Goal: Task Accomplishment & Management: Manage account settings

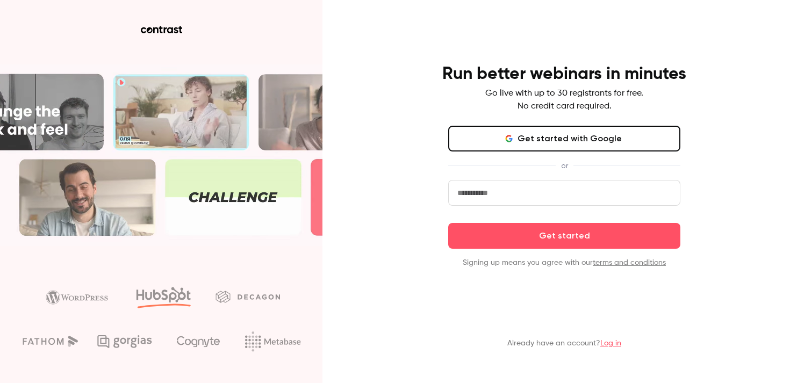
click at [556, 145] on button "Get started with Google" at bounding box center [564, 139] width 232 height 26
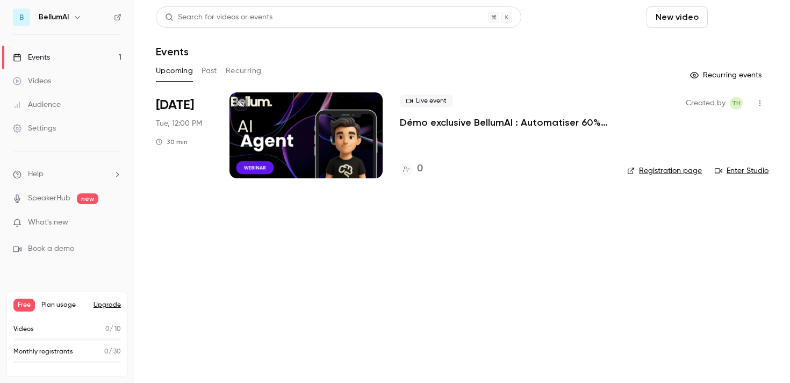
click at [735, 14] on button "Schedule" at bounding box center [740, 16] width 56 height 21
click at [720, 46] on div "One time event" at bounding box center [718, 46] width 82 height 11
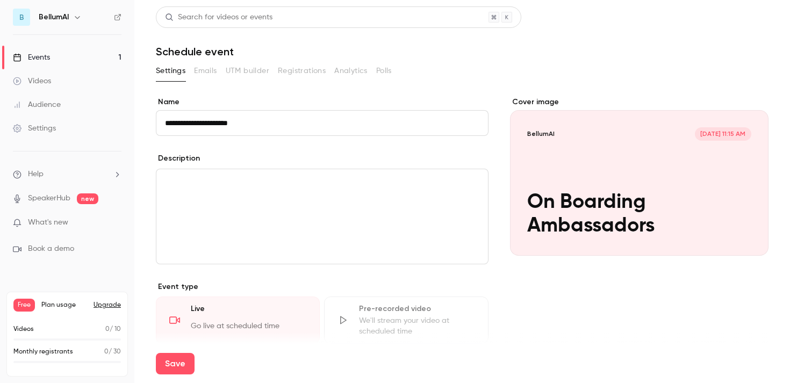
type input "**********"
click at [717, 53] on h1 "Schedule event" at bounding box center [462, 51] width 612 height 13
click at [263, 203] on div "editor" at bounding box center [321, 216] width 331 height 95
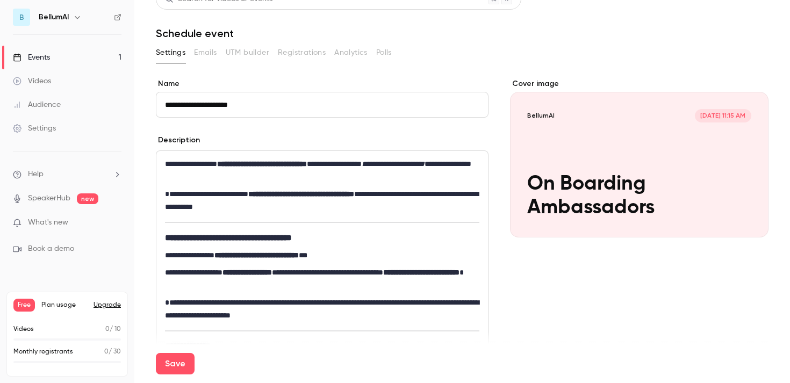
scroll to position [21, 0]
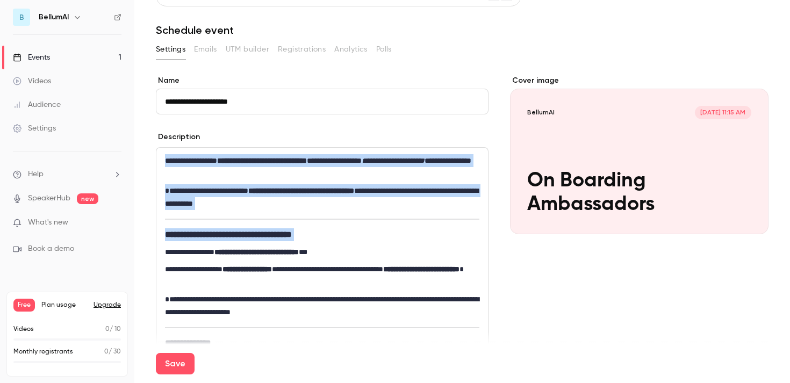
drag, startPoint x: 165, startPoint y: 251, endPoint x: 163, endPoint y: 147, distance: 104.8
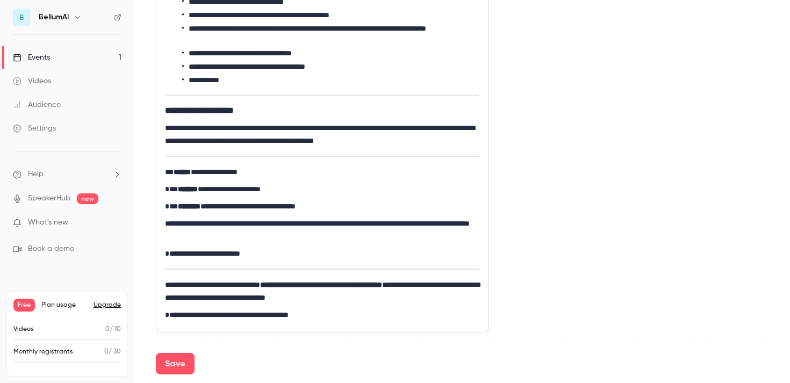
scroll to position [299, 0]
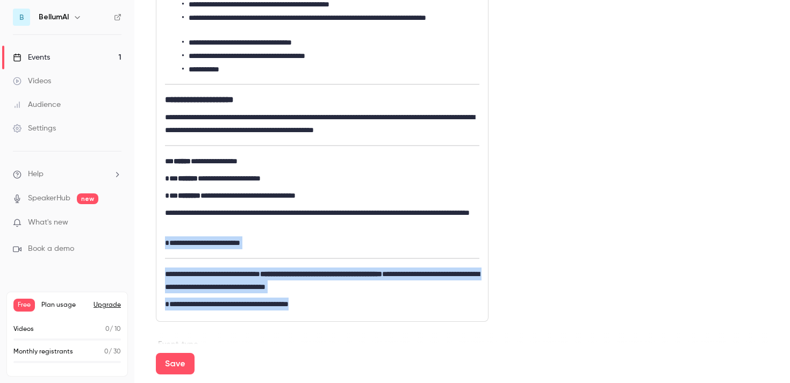
drag, startPoint x: 384, startPoint y: 303, endPoint x: 147, endPoint y: 254, distance: 242.0
click at [147, 254] on main "**********" at bounding box center [461, 191] width 655 height 383
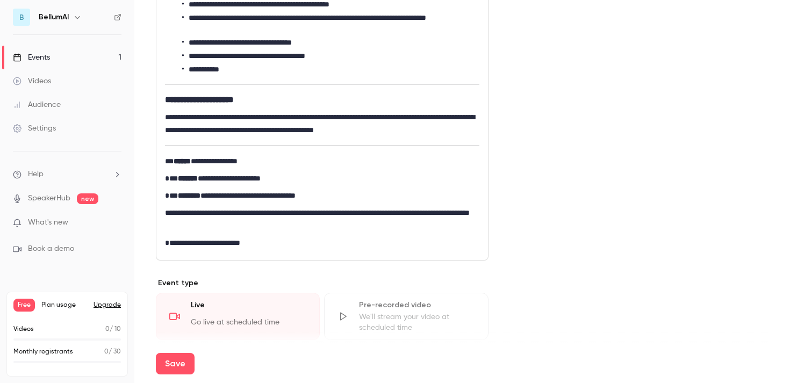
click at [163, 161] on div "**********" at bounding box center [321, 65] width 331 height 389
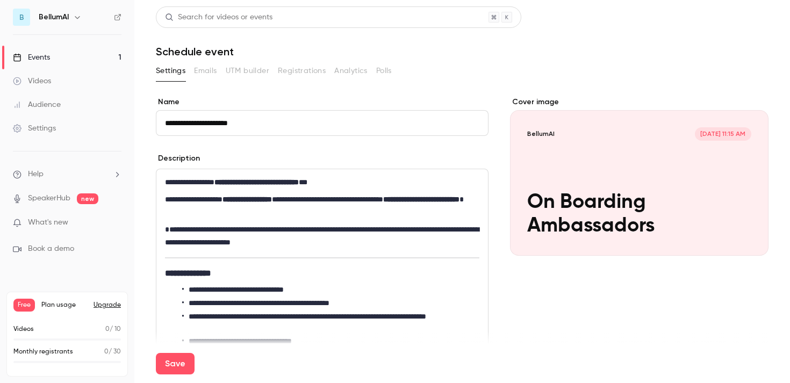
scroll to position [78, 0]
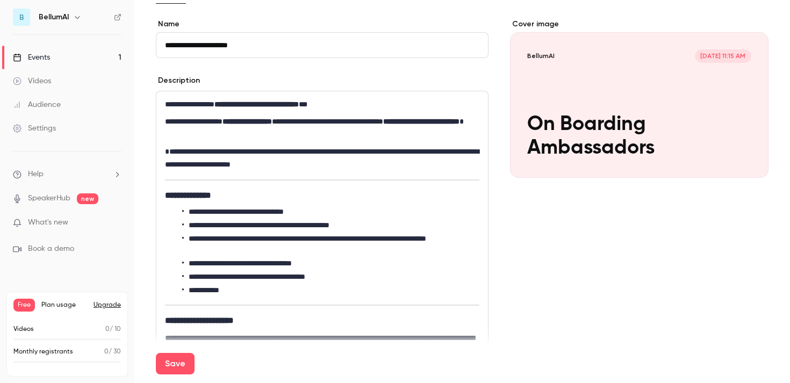
click at [165, 196] on strong "**********" at bounding box center [188, 195] width 46 height 8
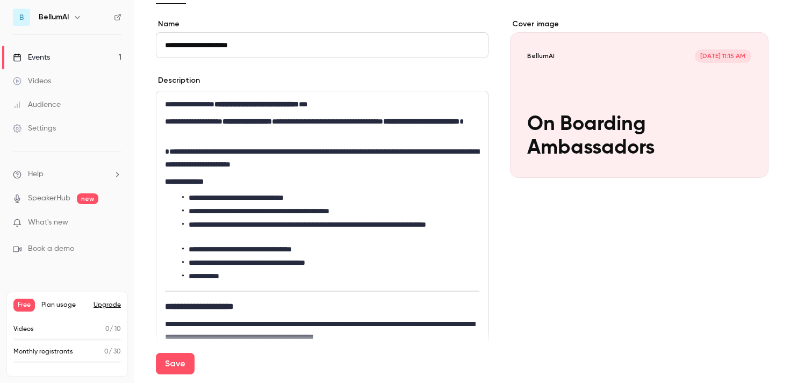
click at [167, 293] on div "**********" at bounding box center [321, 271] width 331 height 361
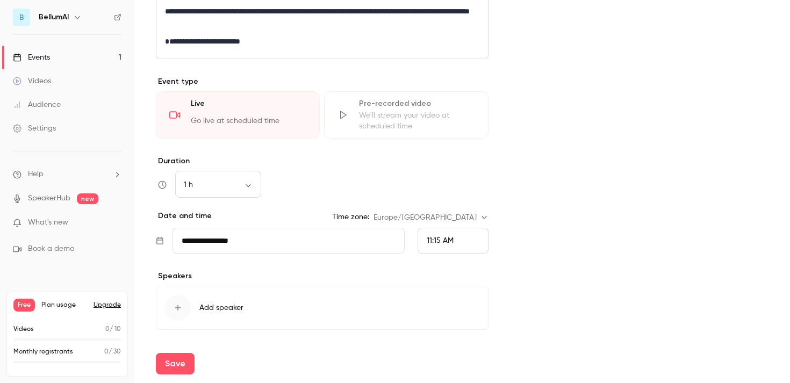
scroll to position [460, 0]
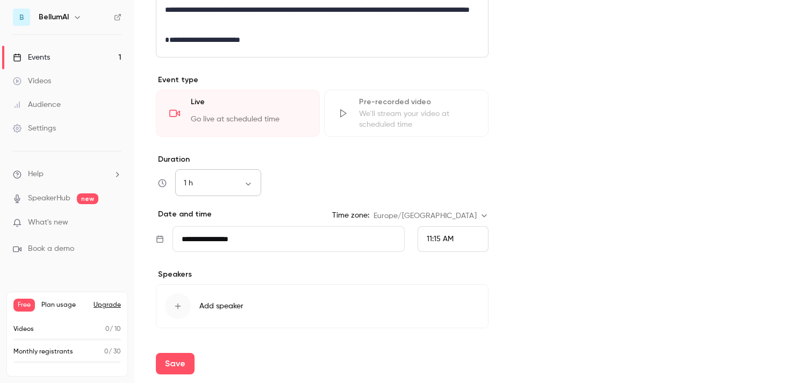
click at [232, 173] on div "1 h ** ​" at bounding box center [218, 183] width 86 height 26
click at [237, 182] on body "**********" at bounding box center [395, 191] width 790 height 383
click at [227, 237] on li "30 min" at bounding box center [218, 240] width 86 height 28
type input "**"
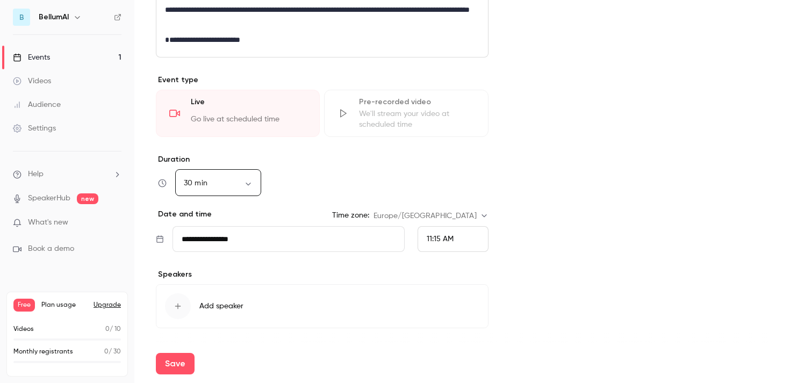
click at [251, 241] on input "**********" at bounding box center [288, 239] width 232 height 26
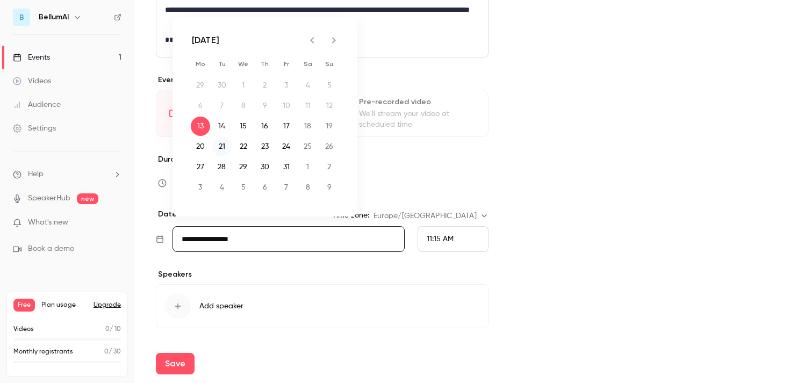
click at [223, 144] on button "21" at bounding box center [221, 146] width 19 height 19
type input "**********"
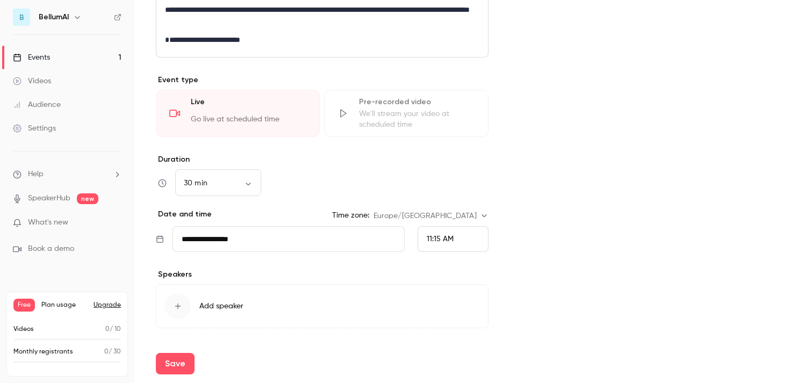
click at [431, 238] on span "11:15 AM" at bounding box center [439, 239] width 27 height 8
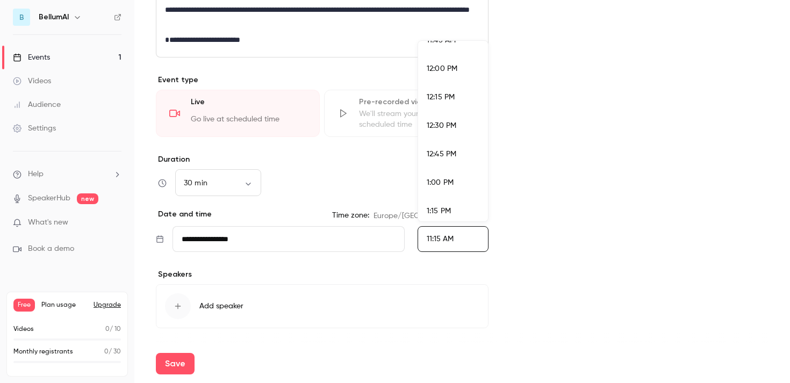
scroll to position [1383, 0]
click at [452, 149] on span "1:00 PM" at bounding box center [439, 152] width 27 height 8
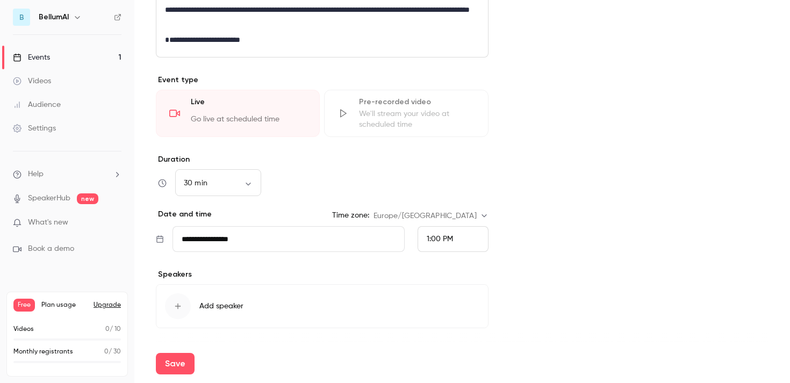
scroll to position [491, 0]
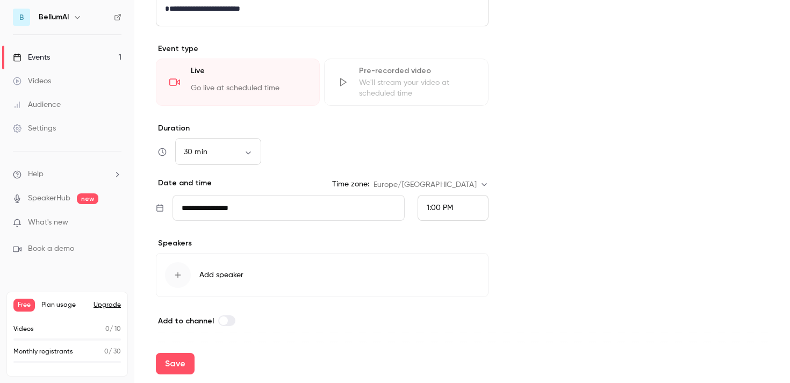
click at [180, 283] on div "button" at bounding box center [178, 275] width 26 height 26
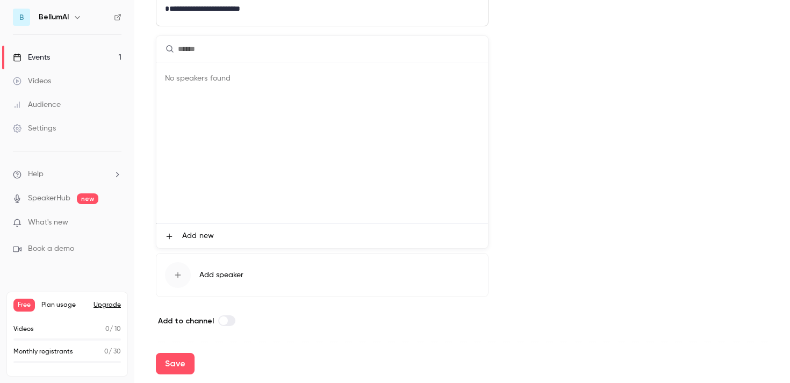
click at [221, 240] on li "Add new" at bounding box center [321, 236] width 331 height 24
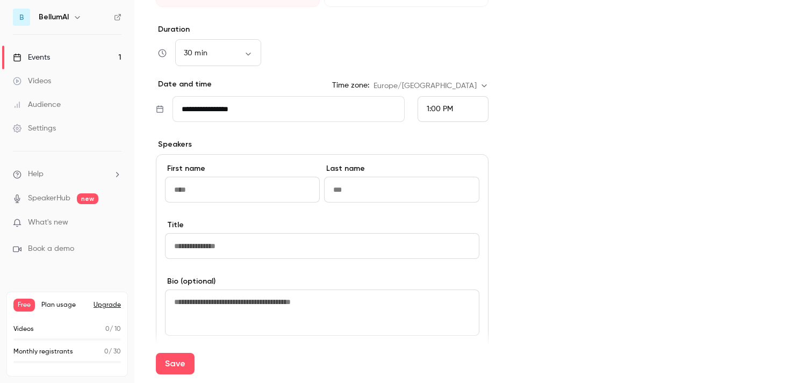
scroll to position [610, 0]
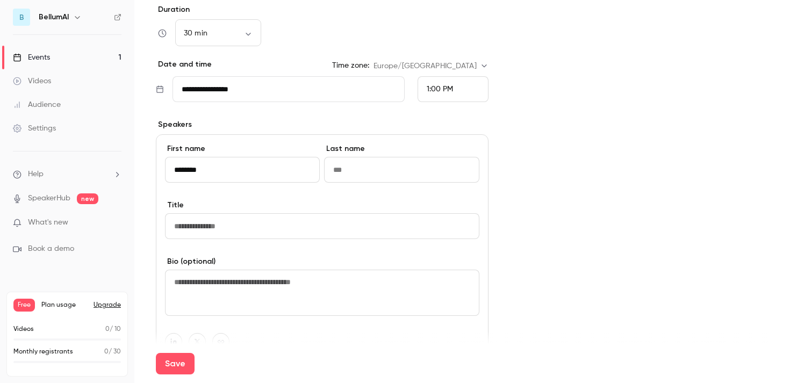
type input "********"
click at [257, 228] on input at bounding box center [322, 226] width 314 height 26
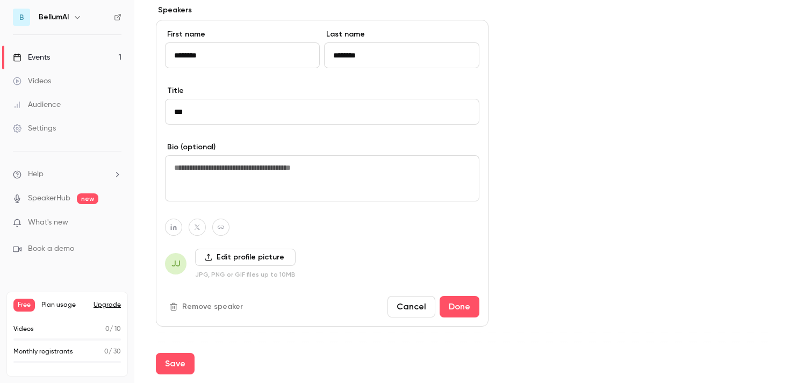
scroll to position [754, 0]
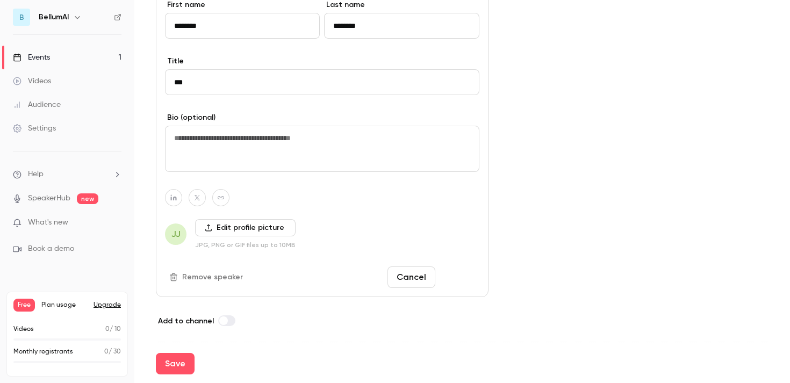
type input "***"
click at [459, 279] on button "Done" at bounding box center [459, 276] width 40 height 21
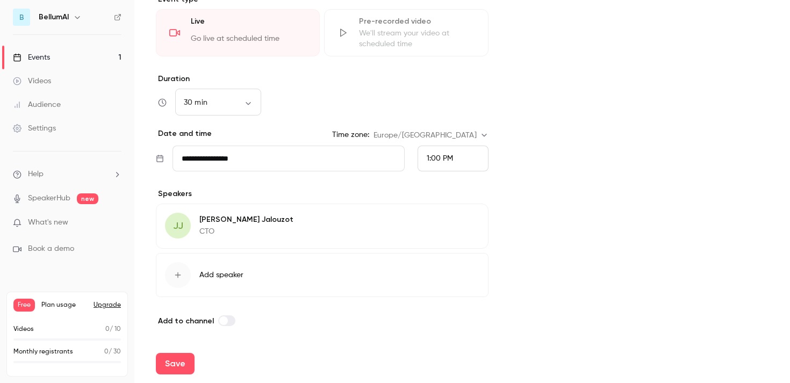
scroll to position [540, 0]
click at [457, 218] on button "Edit" at bounding box center [459, 221] width 39 height 17
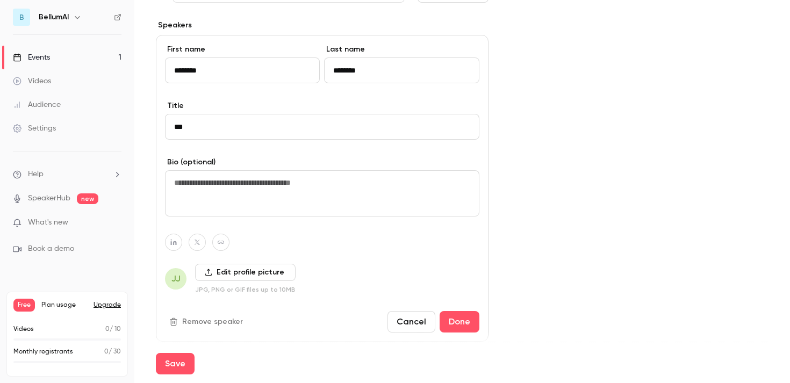
scroll to position [715, 0]
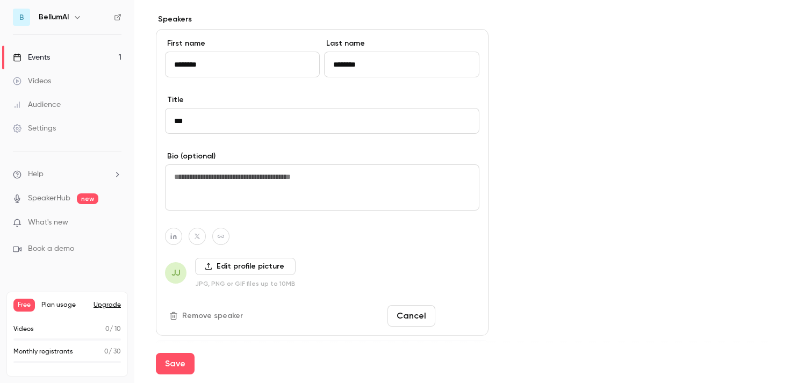
click at [465, 312] on button "Done" at bounding box center [459, 315] width 40 height 21
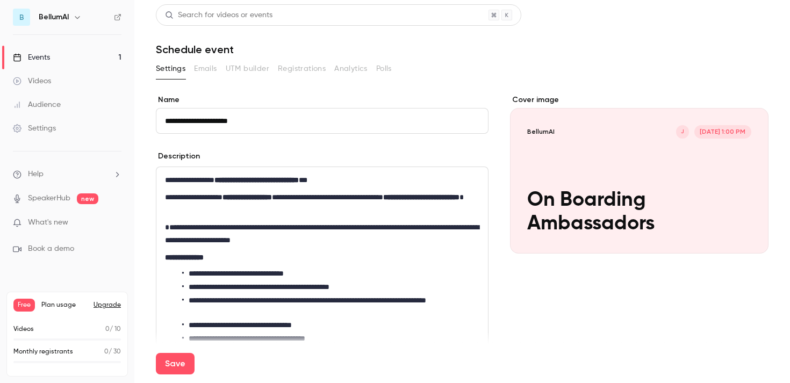
scroll to position [0, 0]
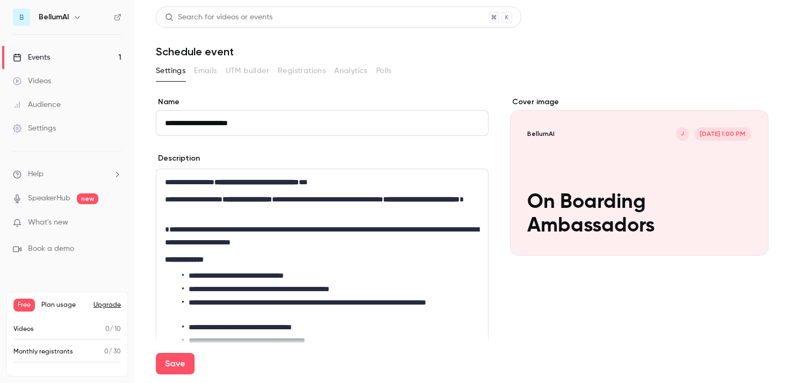
click at [540, 102] on div "Cover image" at bounding box center [639, 176] width 258 height 159
click at [0, 0] on input "BellumAI J [DATE] 1:00 PM On Boarding Ambassadors" at bounding box center [0, 0] width 0 height 0
click at [173, 356] on button "Save" at bounding box center [175, 363] width 39 height 21
type input "**"
type input "**********"
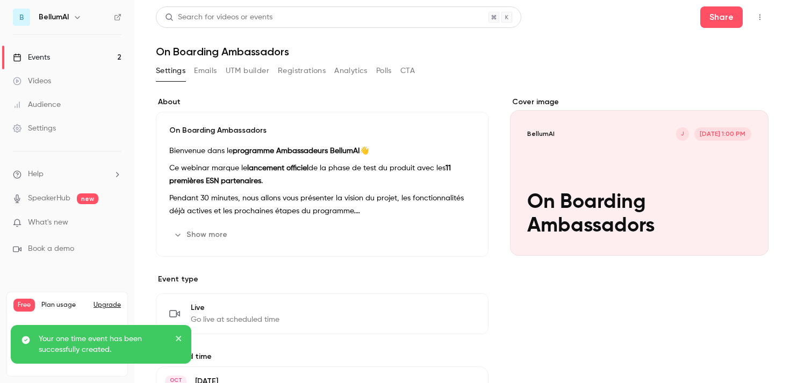
click at [89, 60] on link "Events 2" at bounding box center [67, 58] width 134 height 24
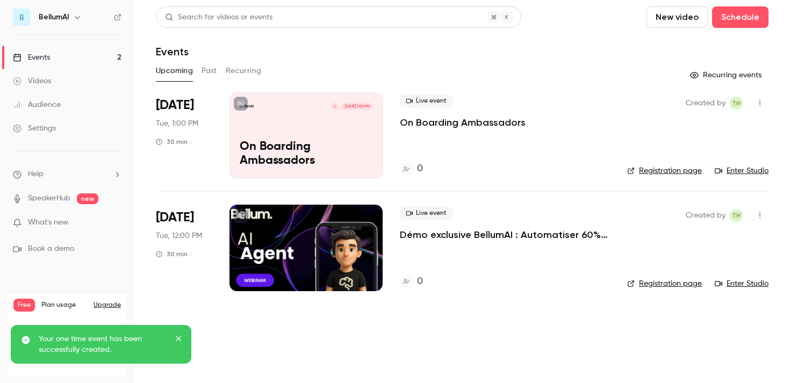
click at [324, 251] on div at bounding box center [305, 248] width 153 height 86
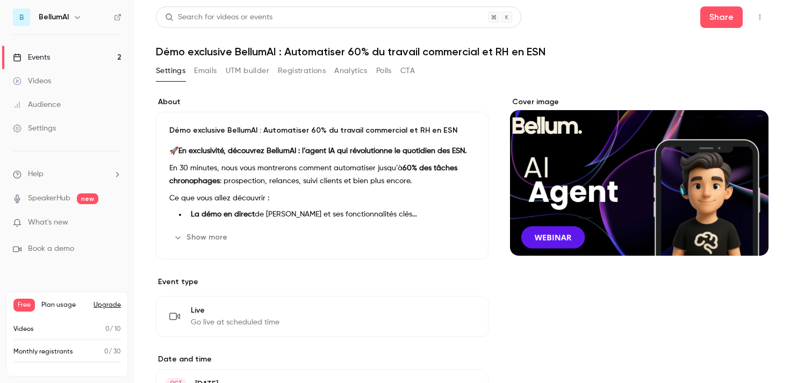
click at [578, 153] on div "Cover image" at bounding box center [639, 176] width 258 height 159
click at [0, 0] on input "Cover image" at bounding box center [0, 0] width 0 height 0
click at [47, 54] on div "Events" at bounding box center [31, 57] width 37 height 11
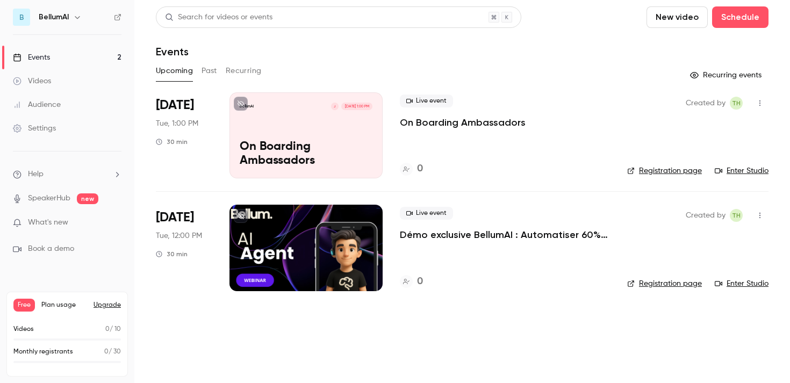
click at [277, 126] on div "BellumAI J [DATE] 1:00 PM On Boarding Ambassadors" at bounding box center [305, 135] width 153 height 86
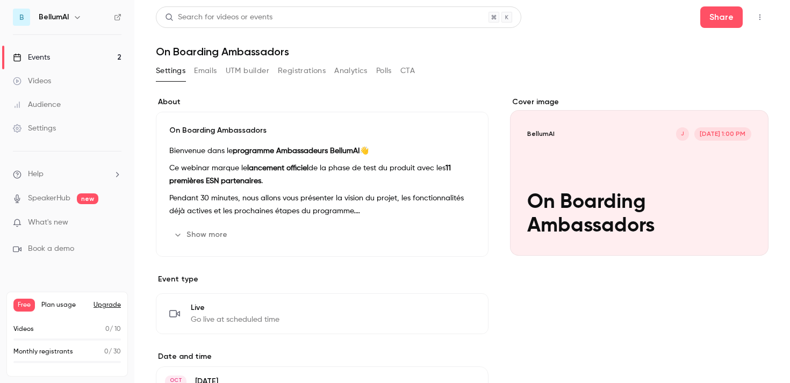
click at [609, 162] on div "Cover image" at bounding box center [639, 176] width 258 height 159
click at [0, 0] on input "BellumAI J [DATE] 1:00 PM On Boarding Ambassadors" at bounding box center [0, 0] width 0 height 0
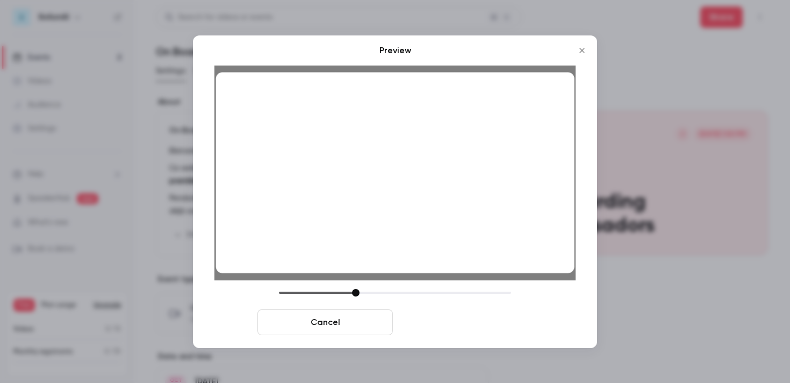
click at [436, 316] on button "Save cover" at bounding box center [464, 322] width 135 height 26
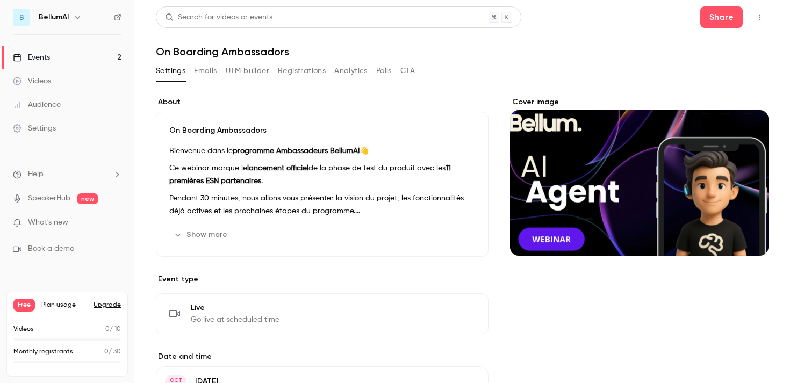
click at [209, 70] on button "Emails" at bounding box center [205, 70] width 23 height 17
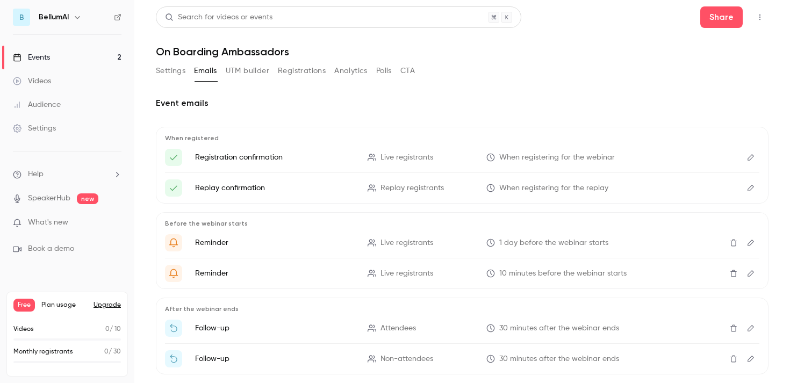
click at [249, 76] on button "UTM builder" at bounding box center [248, 70] width 44 height 17
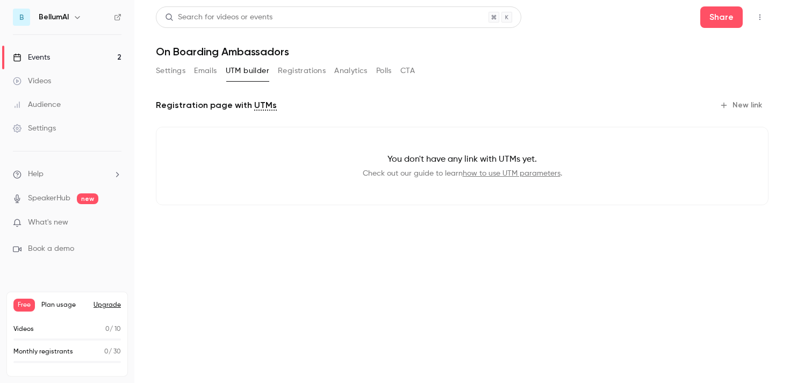
click at [302, 75] on button "Registrations" at bounding box center [302, 70] width 48 height 17
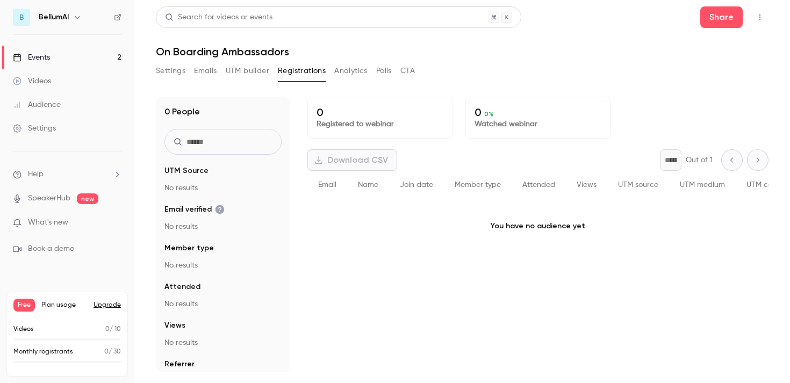
click at [347, 69] on button "Analytics" at bounding box center [350, 70] width 33 height 17
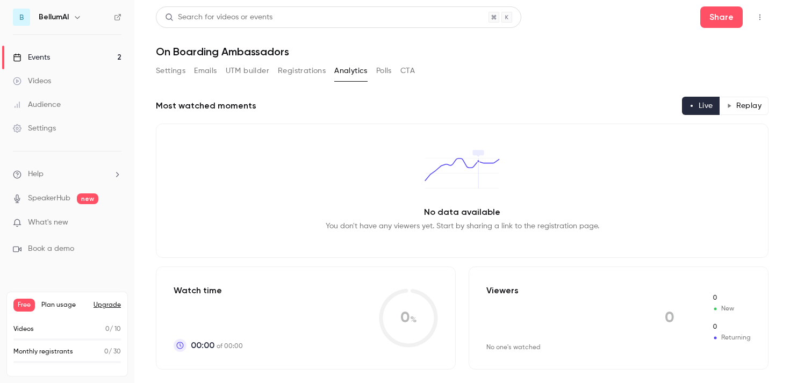
click at [380, 71] on button "Polls" at bounding box center [384, 70] width 16 height 17
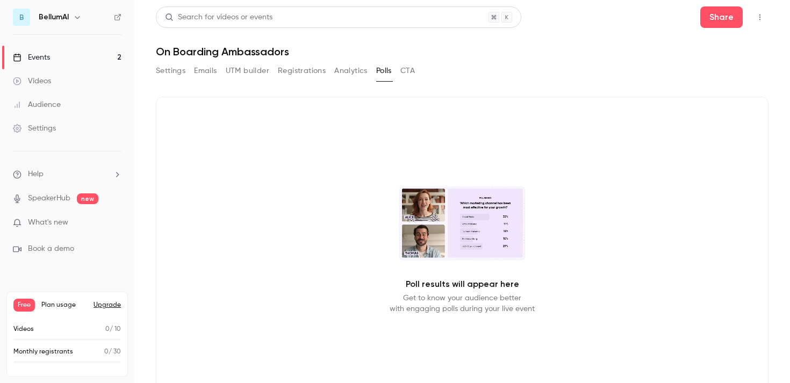
click at [174, 75] on button "Settings" at bounding box center [171, 70] width 30 height 17
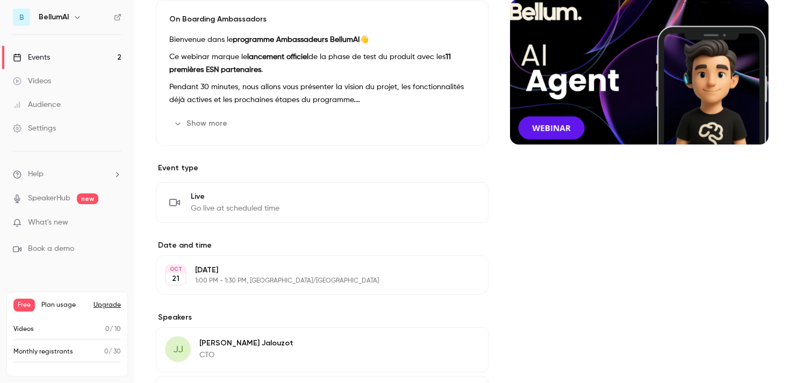
scroll to position [215, 0]
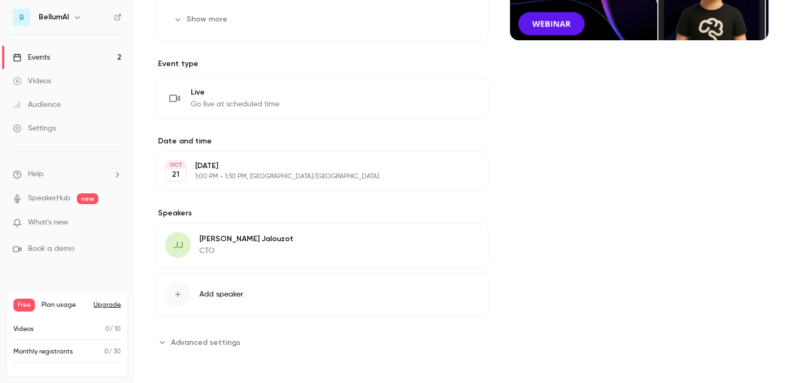
click at [186, 338] on span "Advanced settings" at bounding box center [205, 342] width 69 height 11
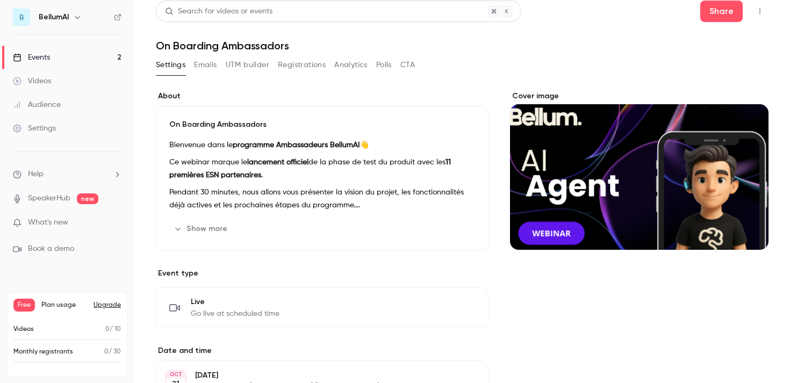
scroll to position [0, 0]
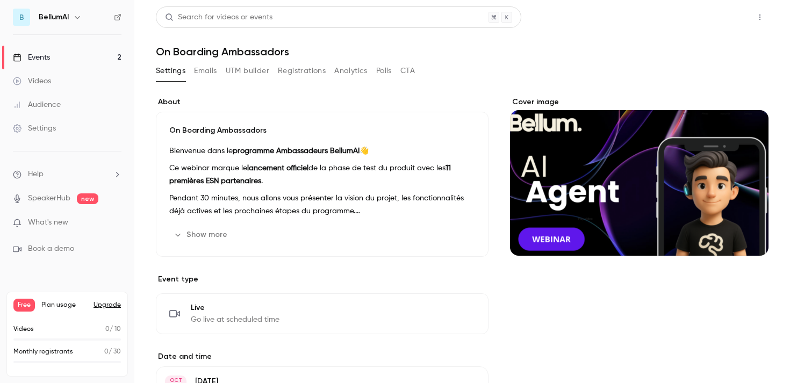
click at [719, 18] on button "Share" at bounding box center [721, 16] width 42 height 21
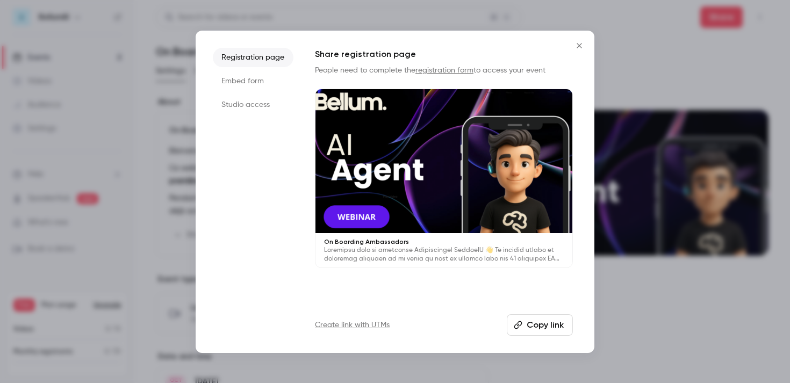
click at [576, 47] on icon "Close" at bounding box center [579, 45] width 13 height 9
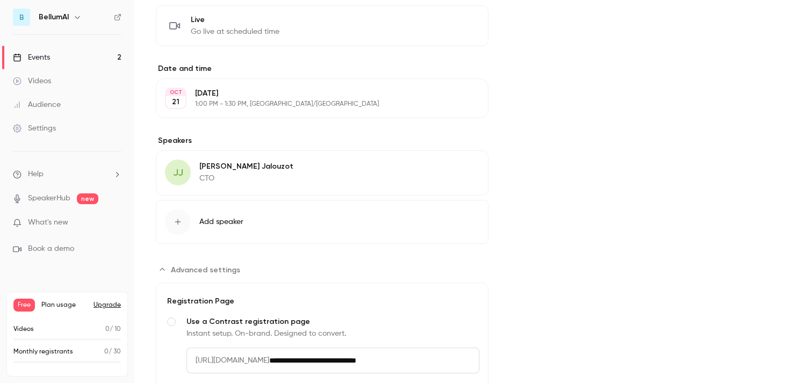
scroll to position [288, 0]
click at [56, 199] on link "SpeakerHub" at bounding box center [49, 198] width 42 height 11
click at [70, 128] on link "Settings" at bounding box center [67, 129] width 134 height 24
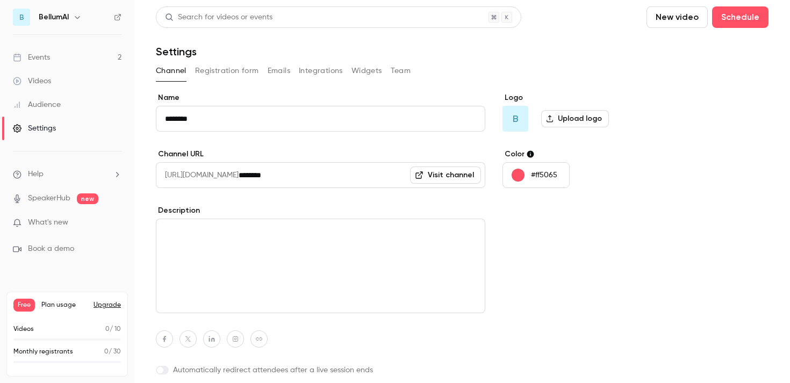
click at [247, 74] on button "Registration form" at bounding box center [227, 70] width 64 height 17
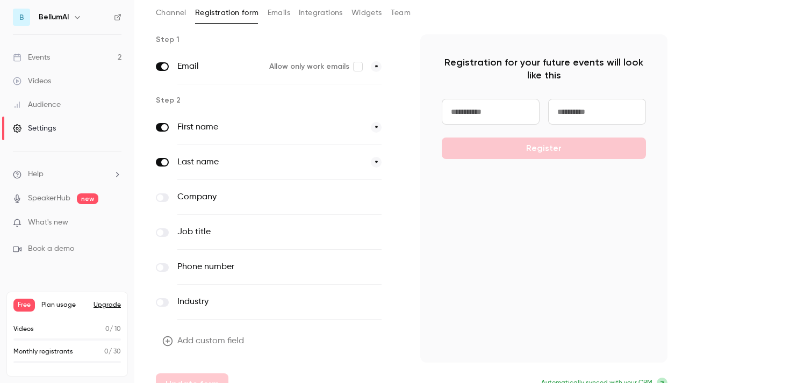
scroll to position [76, 0]
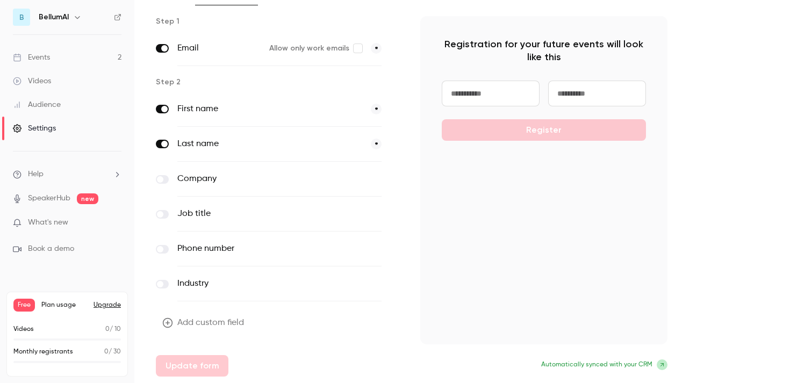
click at [167, 182] on label at bounding box center [162, 179] width 13 height 9
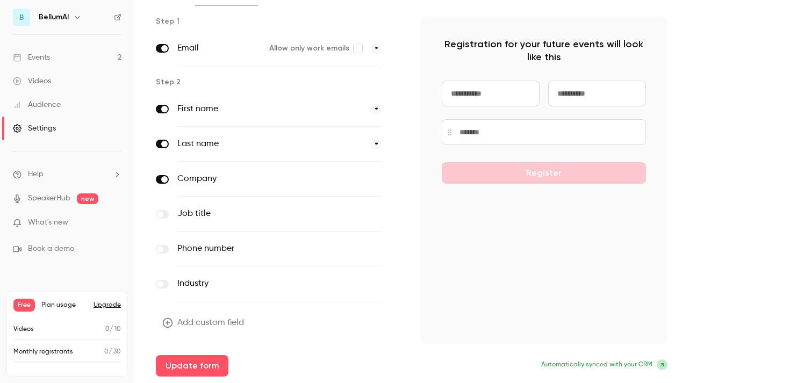
click at [159, 249] on span at bounding box center [160, 249] width 6 height 6
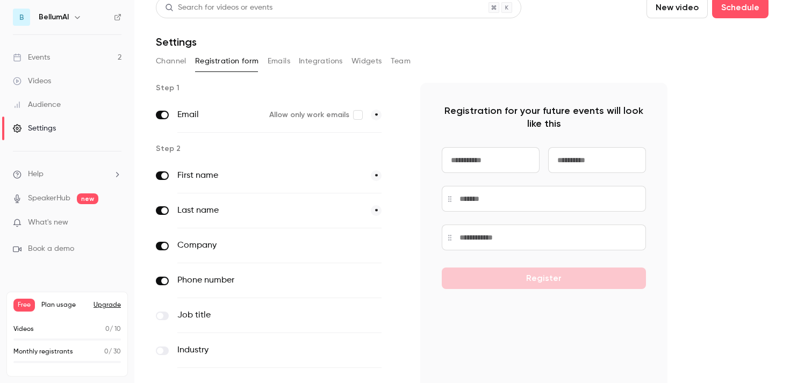
scroll to position [0, 0]
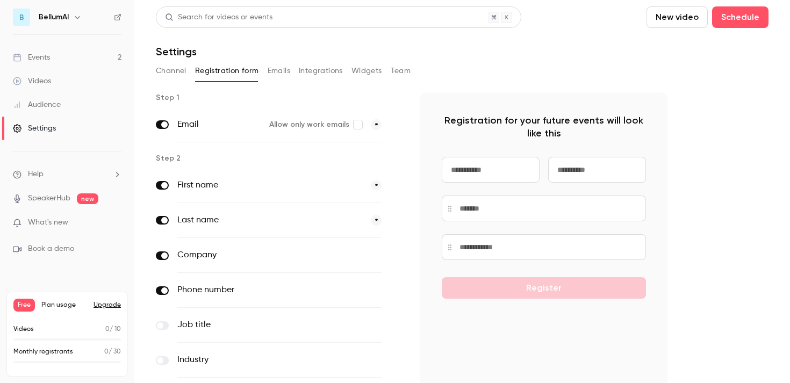
click at [278, 75] on button "Emails" at bounding box center [278, 70] width 23 height 17
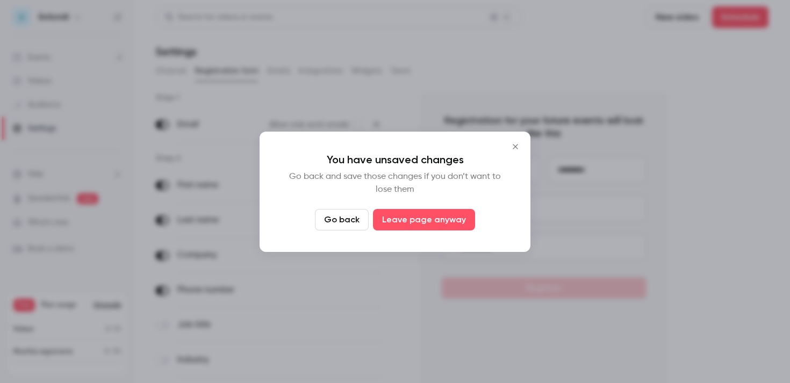
click at [339, 213] on button "Go back" at bounding box center [342, 219] width 54 height 21
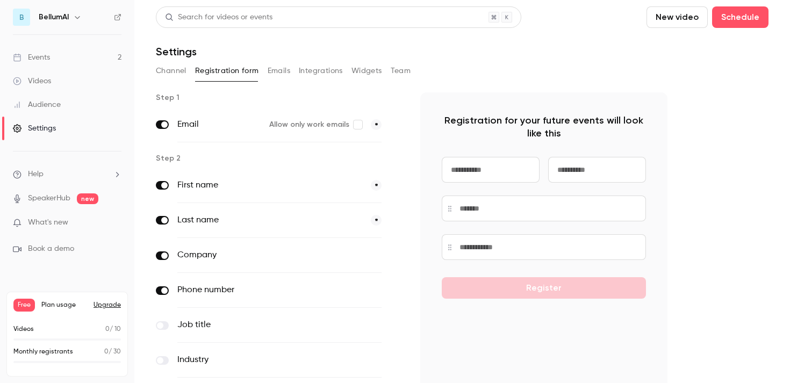
scroll to position [76, 0]
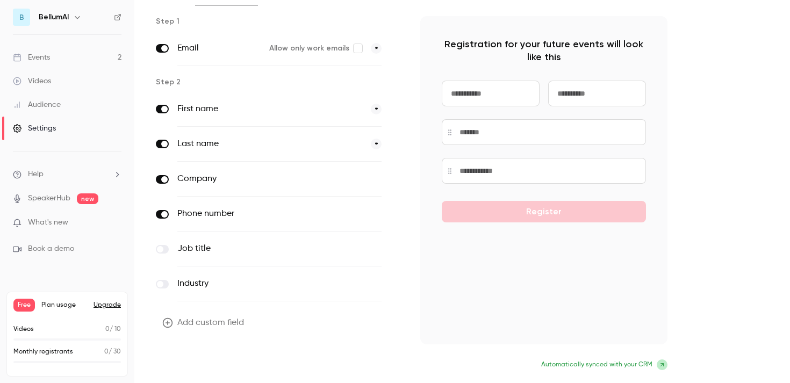
click at [215, 367] on button "Update form" at bounding box center [192, 365] width 73 height 21
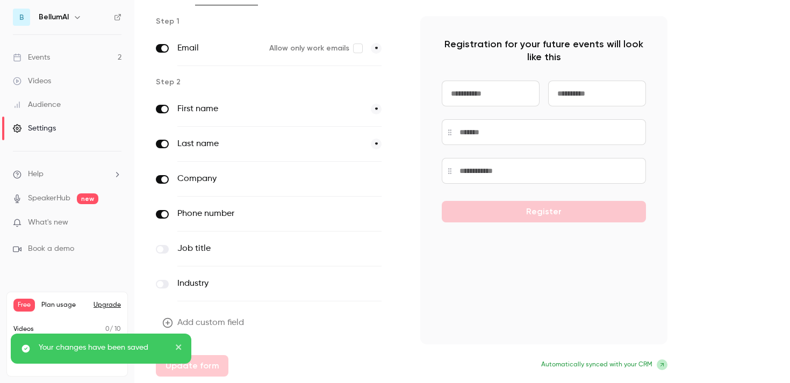
scroll to position [0, 0]
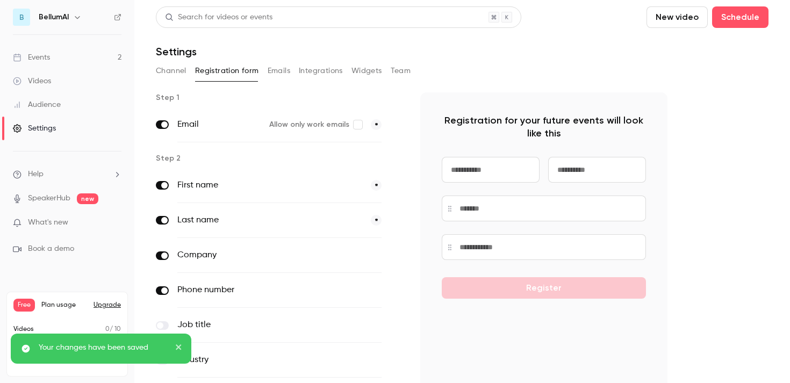
click at [277, 68] on button "Emails" at bounding box center [278, 70] width 23 height 17
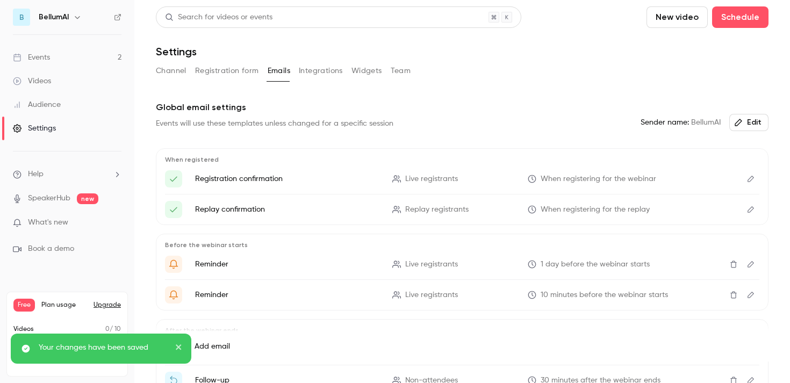
click at [315, 73] on button "Integrations" at bounding box center [321, 70] width 44 height 17
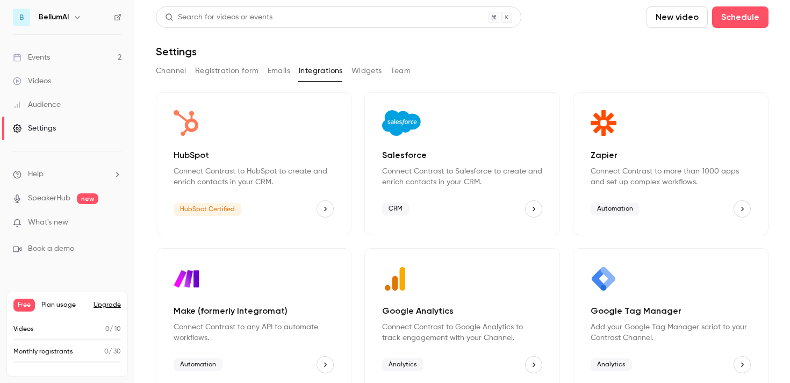
click at [373, 76] on button "Widgets" at bounding box center [366, 70] width 31 height 17
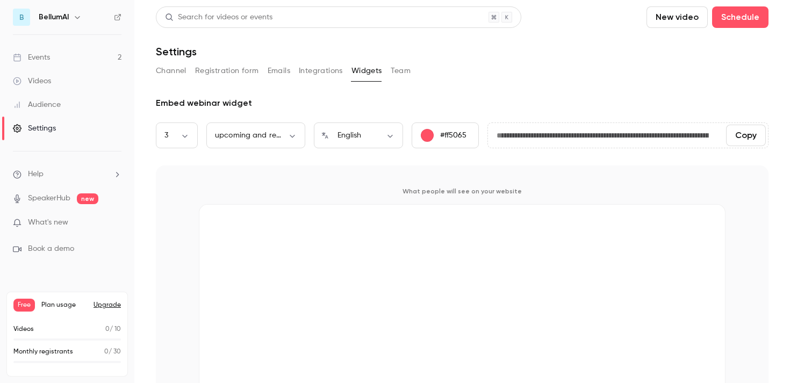
click at [398, 69] on button "Team" at bounding box center [400, 70] width 20 height 17
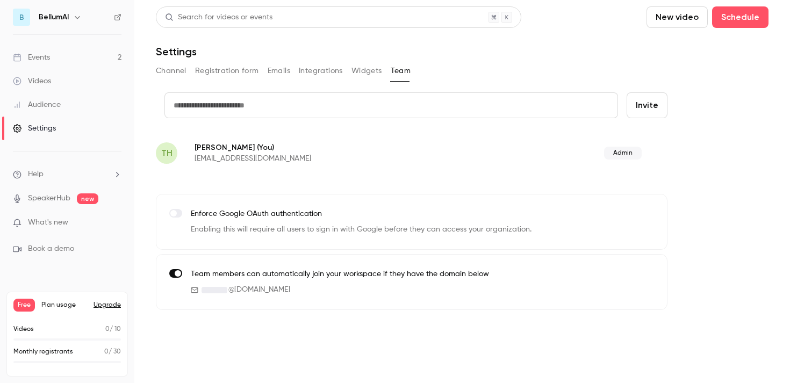
click at [266, 113] on input "text" at bounding box center [390, 105] width 453 height 26
type input "*"
click at [180, 73] on button "Channel" at bounding box center [171, 70] width 31 height 17
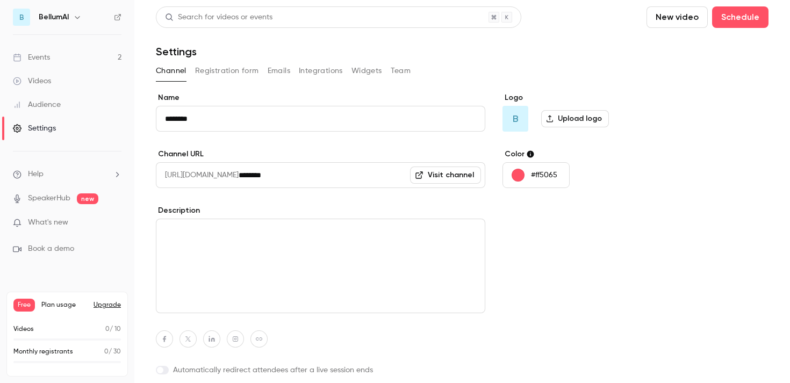
click at [72, 64] on link "Events 2" at bounding box center [67, 58] width 134 height 24
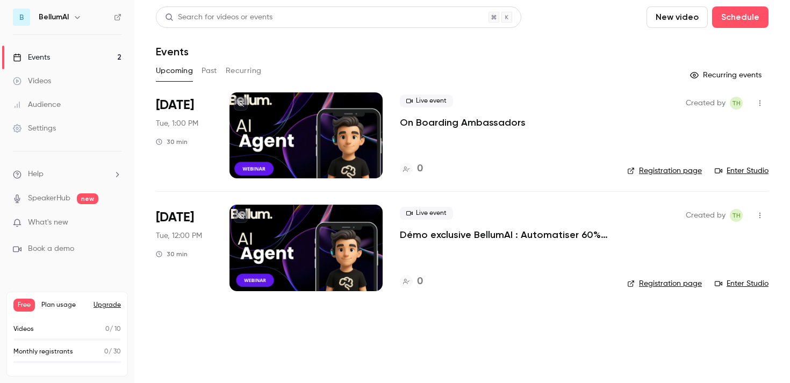
click at [664, 167] on link "Registration page" at bounding box center [664, 170] width 75 height 11
click at [299, 118] on div at bounding box center [305, 135] width 153 height 86
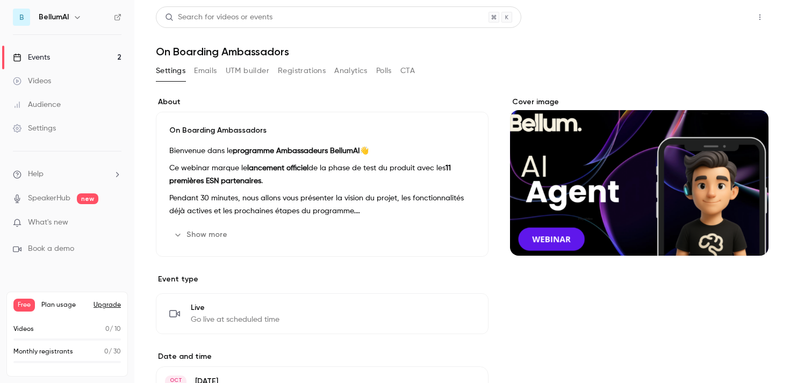
click at [709, 19] on button "Share" at bounding box center [721, 16] width 42 height 21
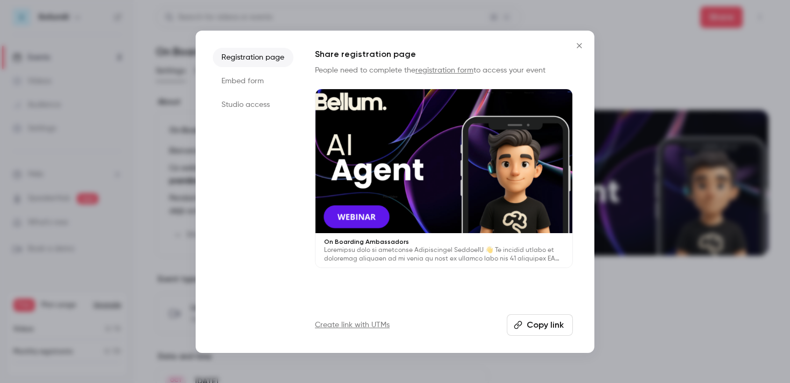
click at [535, 310] on div "Share registration page People need to complete the registration form to access…" at bounding box center [444, 192] width 258 height 288
click at [535, 324] on button "Copy link" at bounding box center [540, 324] width 66 height 21
click at [585, 40] on button "Close" at bounding box center [578, 45] width 21 height 21
